Goal: Transaction & Acquisition: Purchase product/service

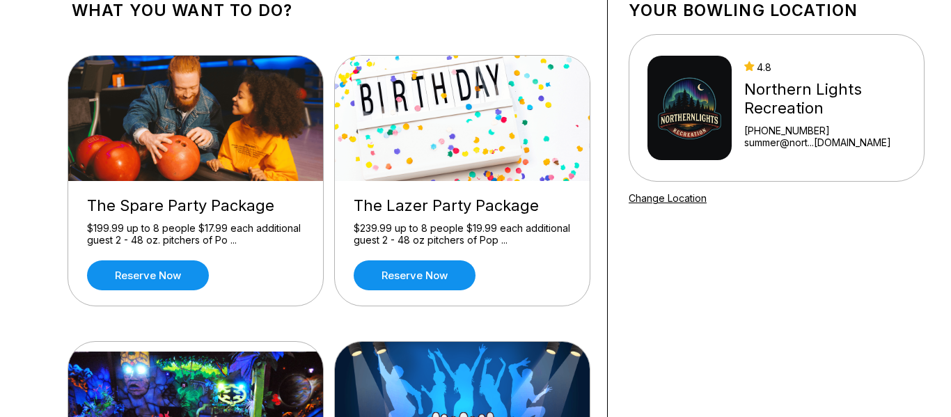
scroll to position [153, 0]
